Goal: Obtain resource: Obtain resource

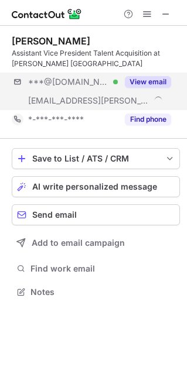
scroll to position [283, 187]
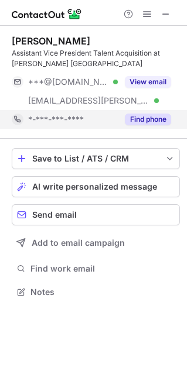
click at [134, 119] on button "Find phone" at bounding box center [148, 120] width 46 height 12
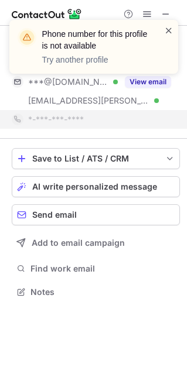
click at [166, 32] on span at bounding box center [168, 31] width 9 height 12
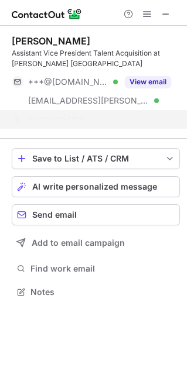
click at [166, 14] on div "Phone number for this profile is not available Try another profile" at bounding box center [93, 51] width 187 height 87
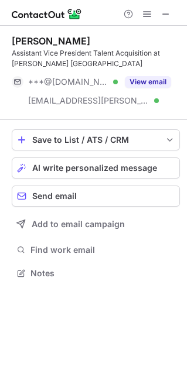
scroll to position [265, 187]
click at [166, 14] on span at bounding box center [165, 13] width 9 height 9
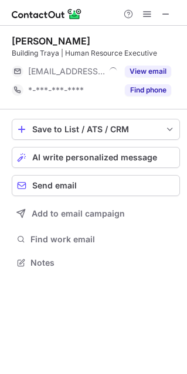
scroll to position [254, 187]
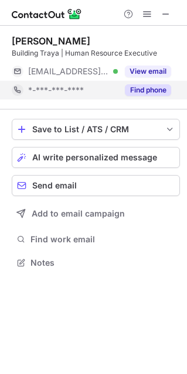
click at [150, 91] on button "Find phone" at bounding box center [148, 90] width 46 height 12
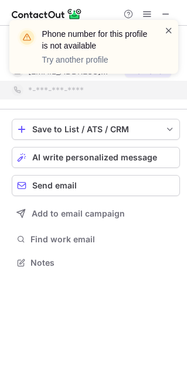
click at [172, 30] on span at bounding box center [168, 31] width 9 height 12
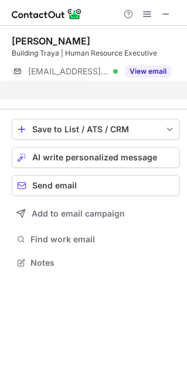
click at [166, 14] on div "Phone number for this profile is not available Try another profile" at bounding box center [93, 51] width 187 height 87
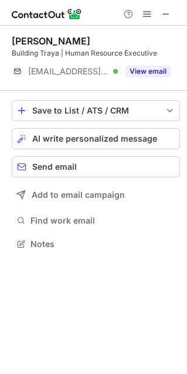
scroll to position [235, 187]
click at [165, 12] on span at bounding box center [165, 13] width 9 height 9
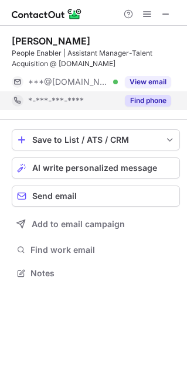
scroll to position [265, 187]
click at [138, 97] on button "Find phone" at bounding box center [148, 101] width 46 height 12
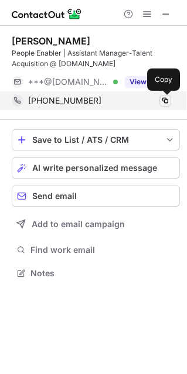
click at [165, 101] on span at bounding box center [164, 100] width 9 height 9
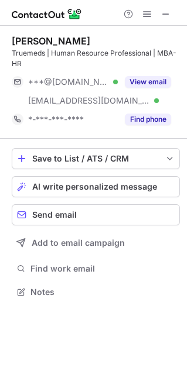
scroll to position [283, 187]
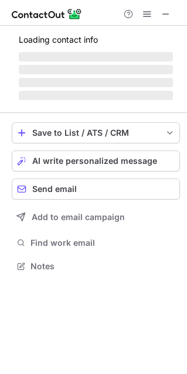
scroll to position [273, 187]
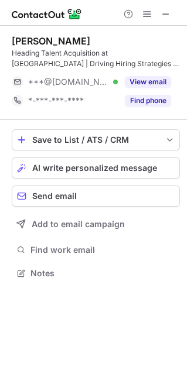
scroll to position [265, 187]
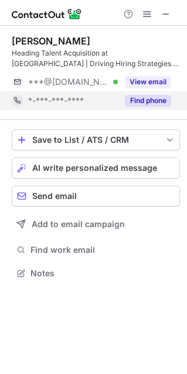
click at [142, 97] on button "Find phone" at bounding box center [148, 101] width 46 height 12
